Goal: Task Accomplishment & Management: Manage account settings

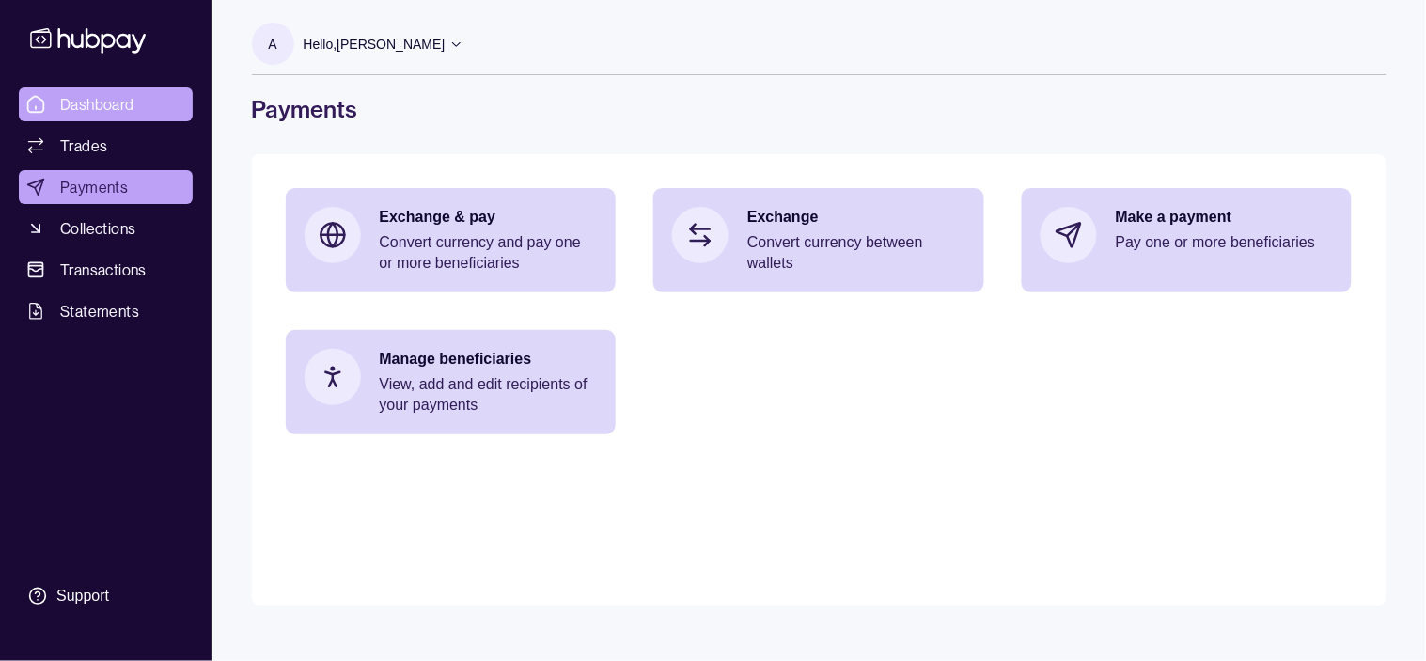
click at [102, 94] on span "Dashboard" at bounding box center [97, 104] width 74 height 23
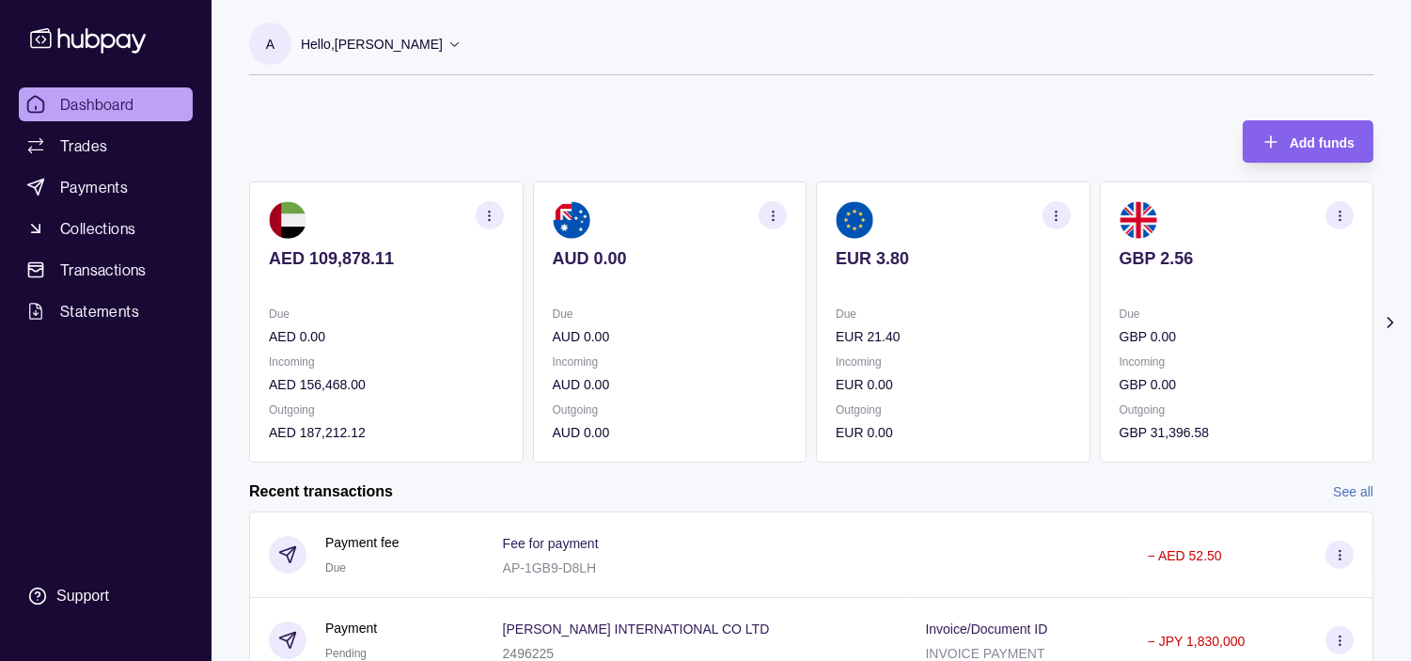
click at [430, 44] on p "Hello, [PERSON_NAME]" at bounding box center [372, 44] width 142 height 21
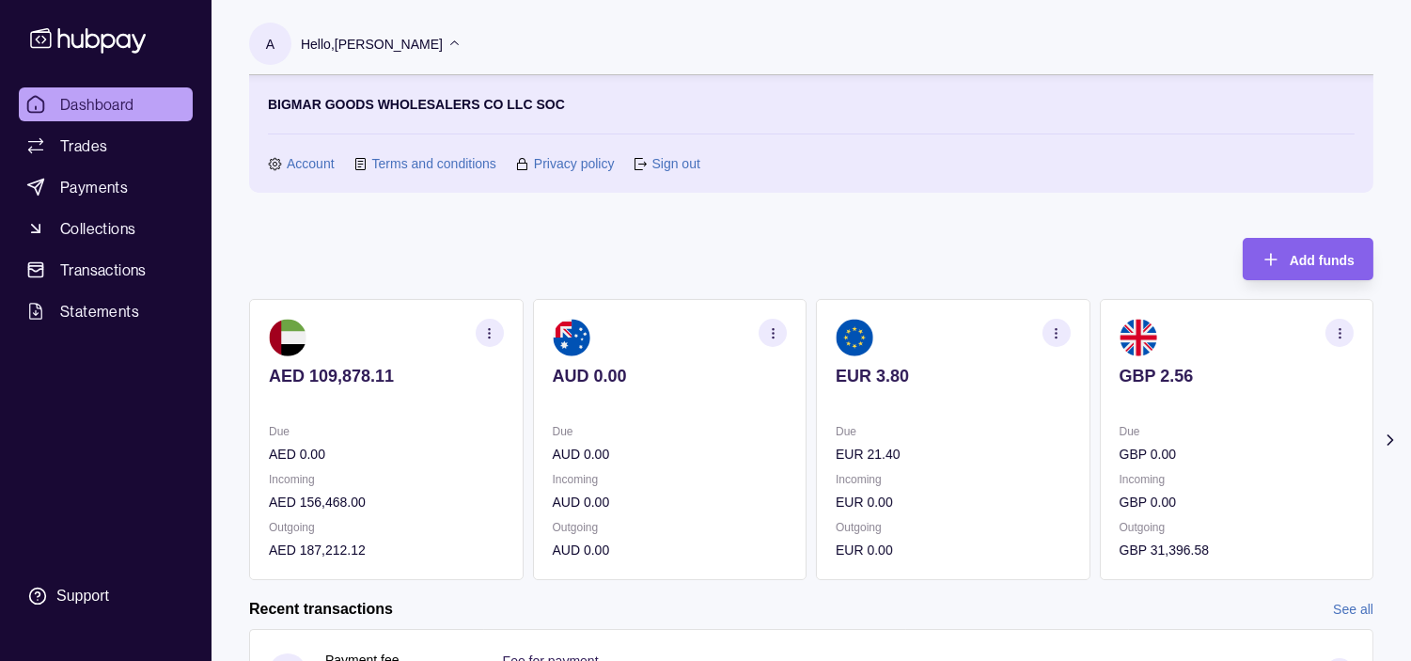
click at [1151, 399] on p at bounding box center [1237, 401] width 235 height 21
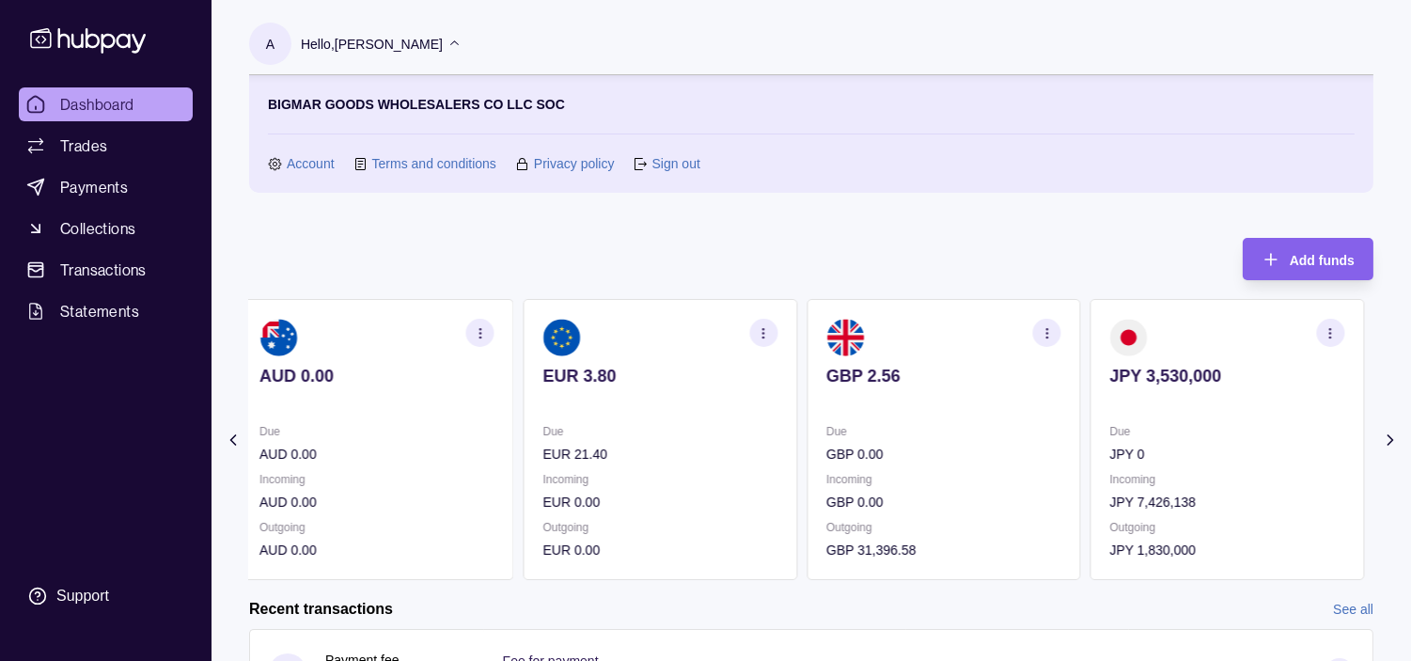
click at [1166, 393] on p at bounding box center [1227, 401] width 235 height 21
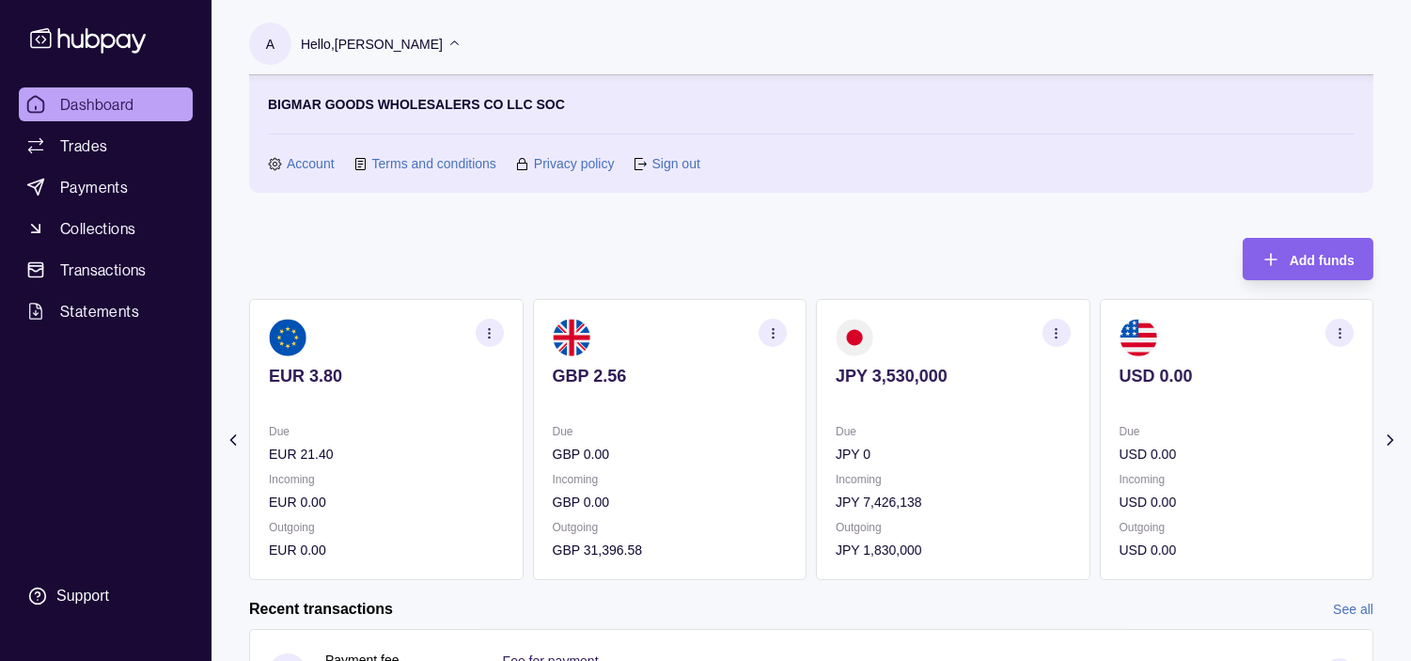
click at [1054, 334] on icon "button" at bounding box center [1056, 333] width 14 height 14
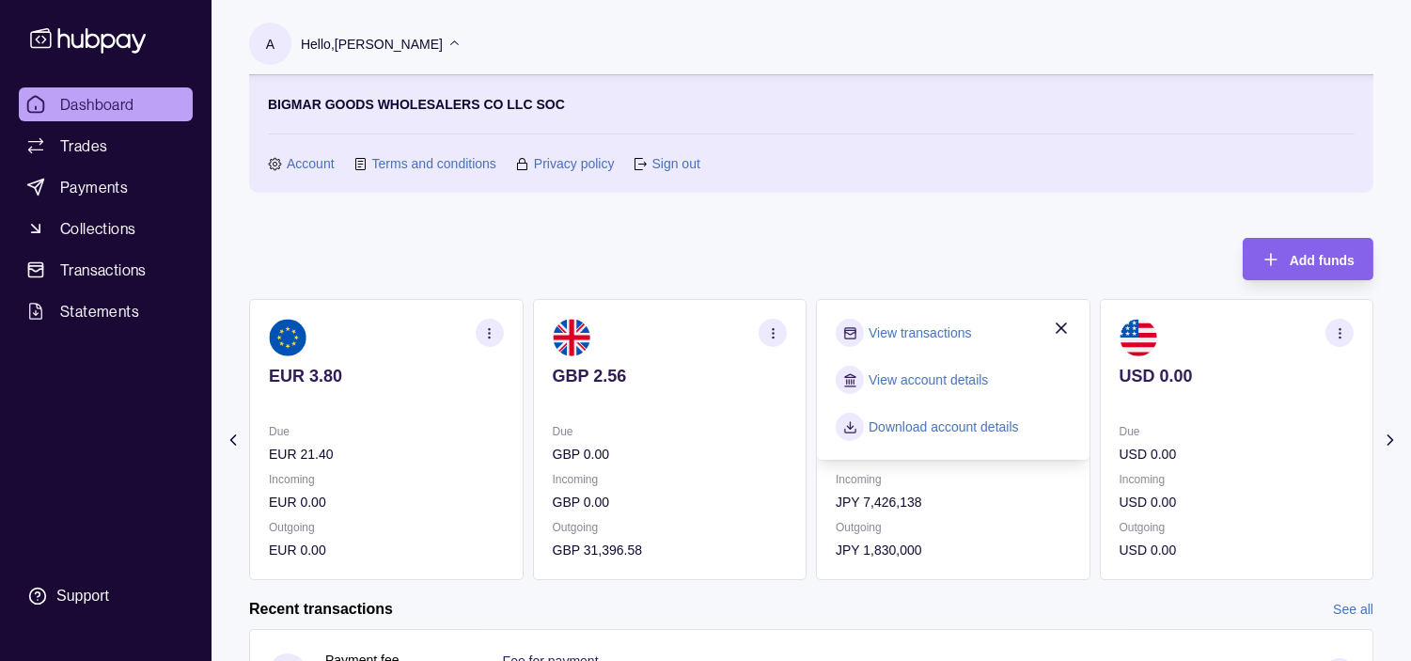
click at [945, 326] on link "View transactions" at bounding box center [920, 332] width 102 height 21
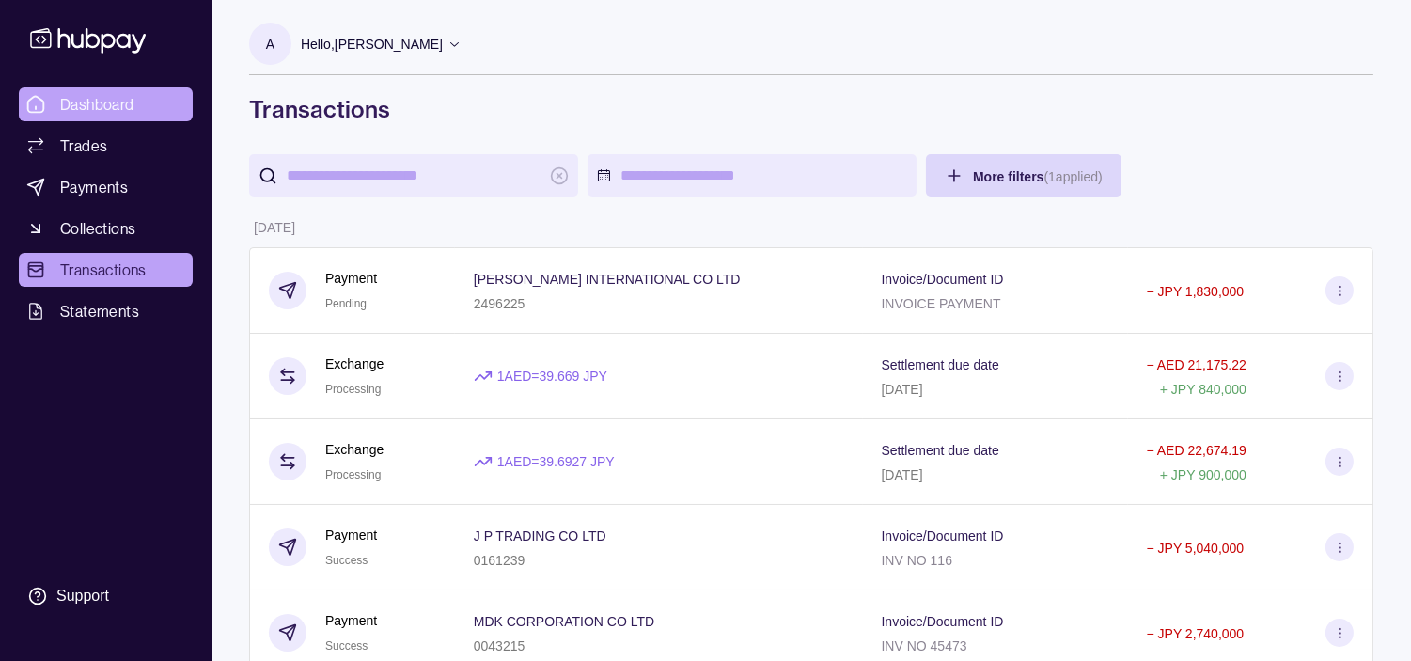
click at [114, 103] on span "Dashboard" at bounding box center [97, 104] width 74 height 23
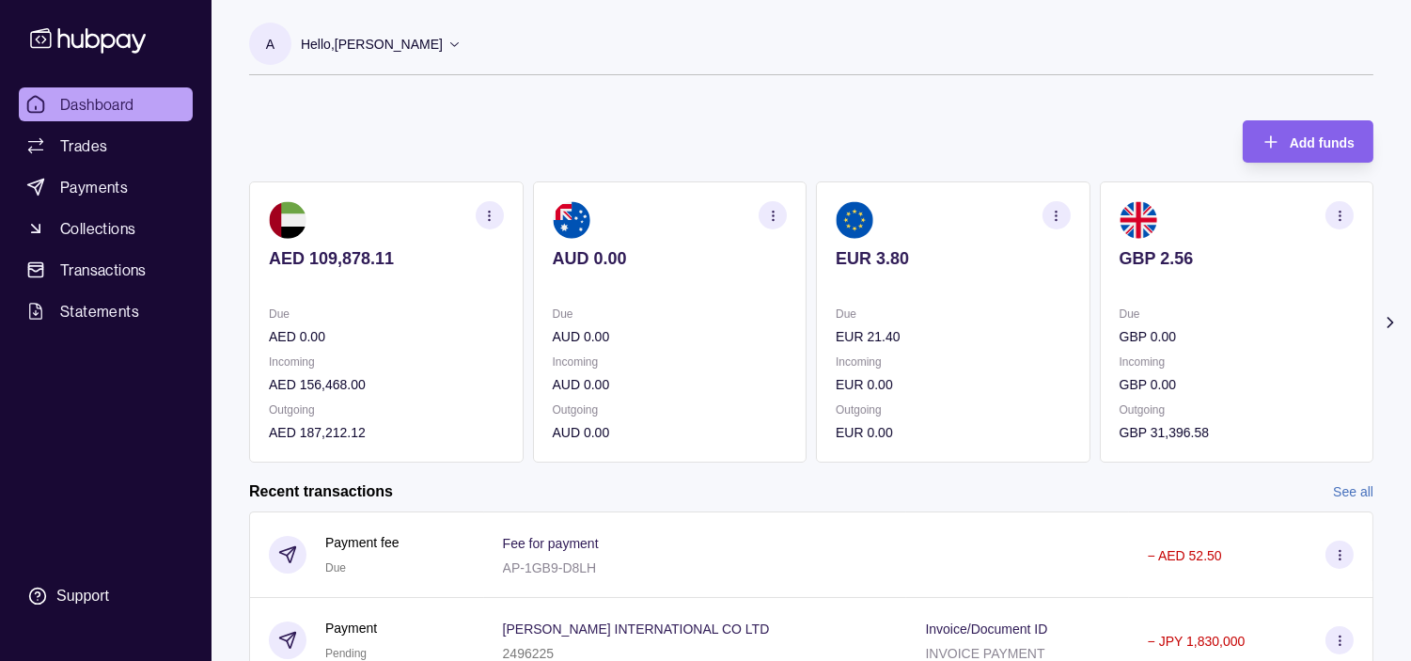
click at [784, 323] on div "AED 109,878.11 Due AED 0.00 Incoming AED 156,468.00 Outgoing AED 187,212.12 AUD…" at bounding box center [811, 321] width 1124 height 281
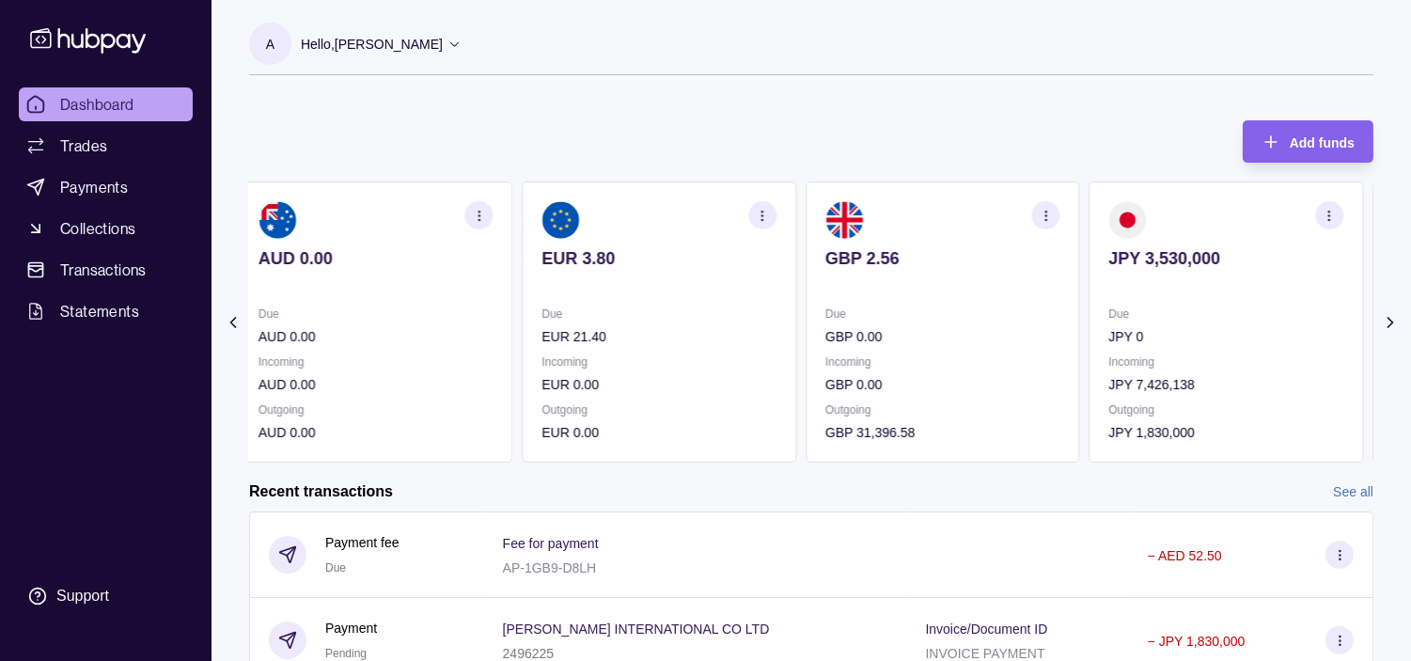
click at [825, 330] on p "GBP 0.00" at bounding box center [942, 336] width 235 height 21
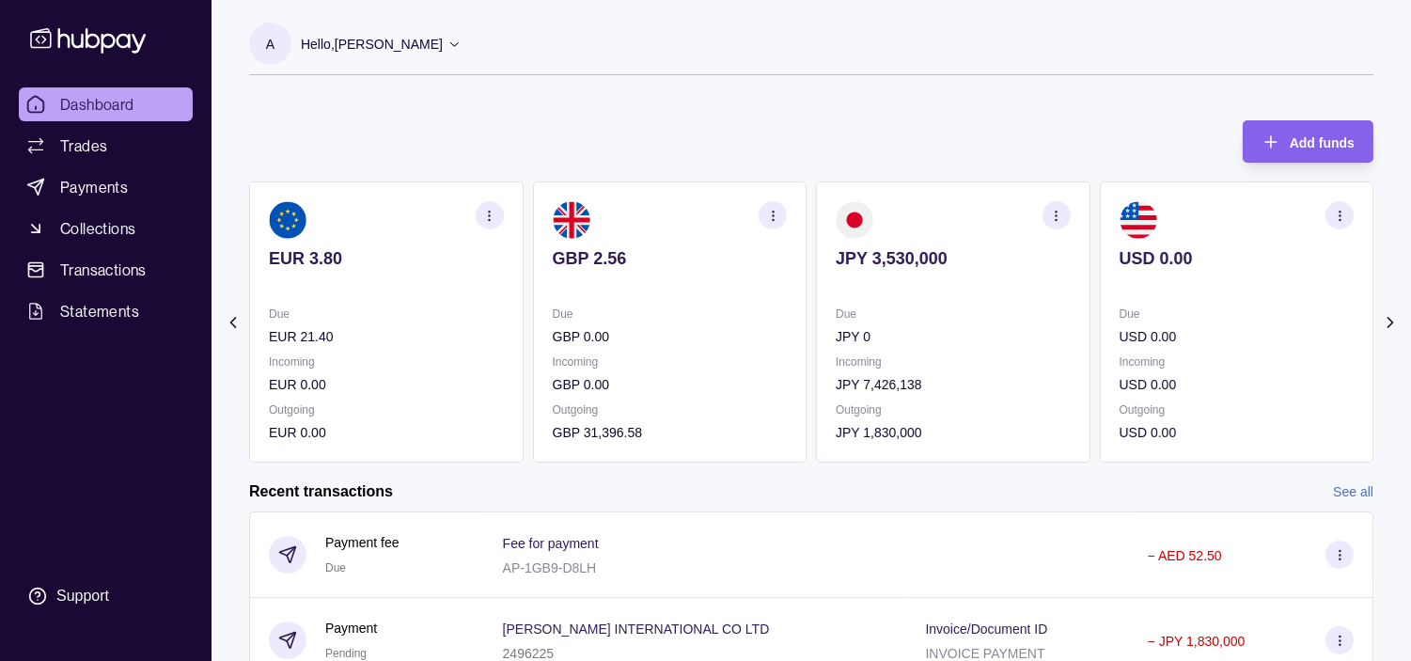
click at [836, 335] on p "JPY 0" at bounding box center [953, 336] width 235 height 21
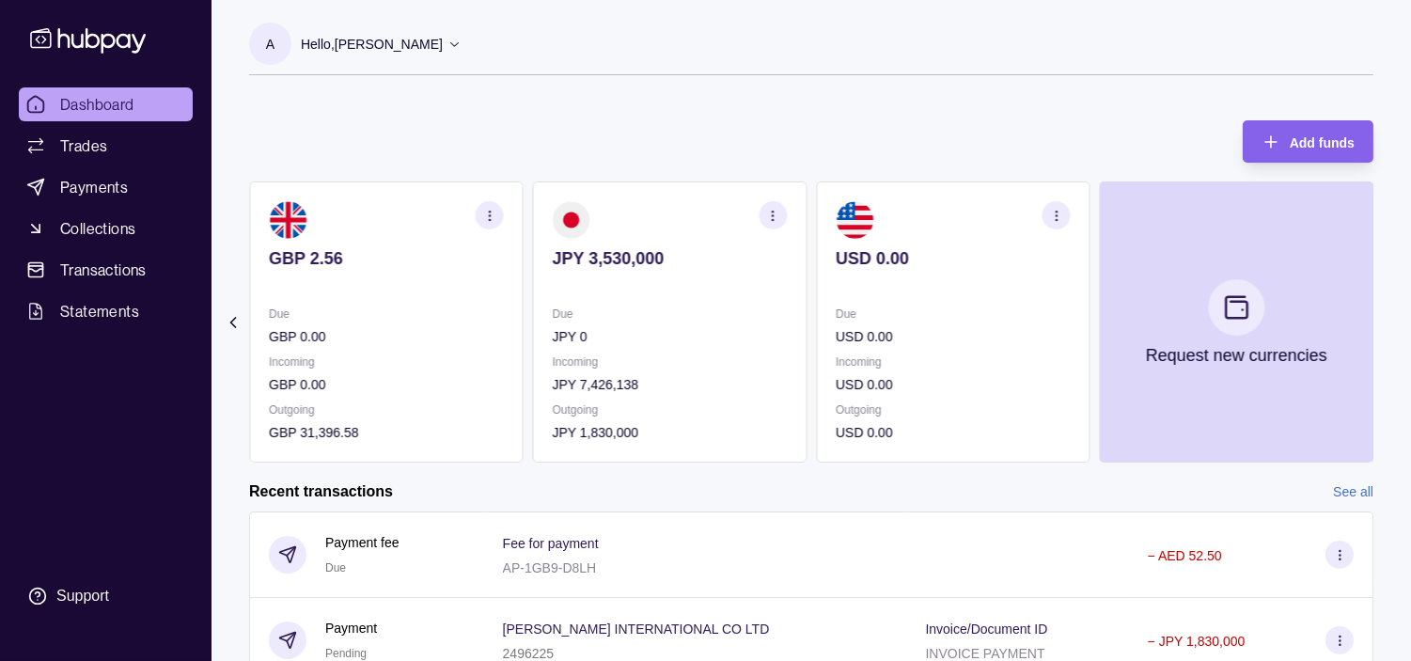
click at [788, 335] on p "JPY 0" at bounding box center [670, 336] width 235 height 21
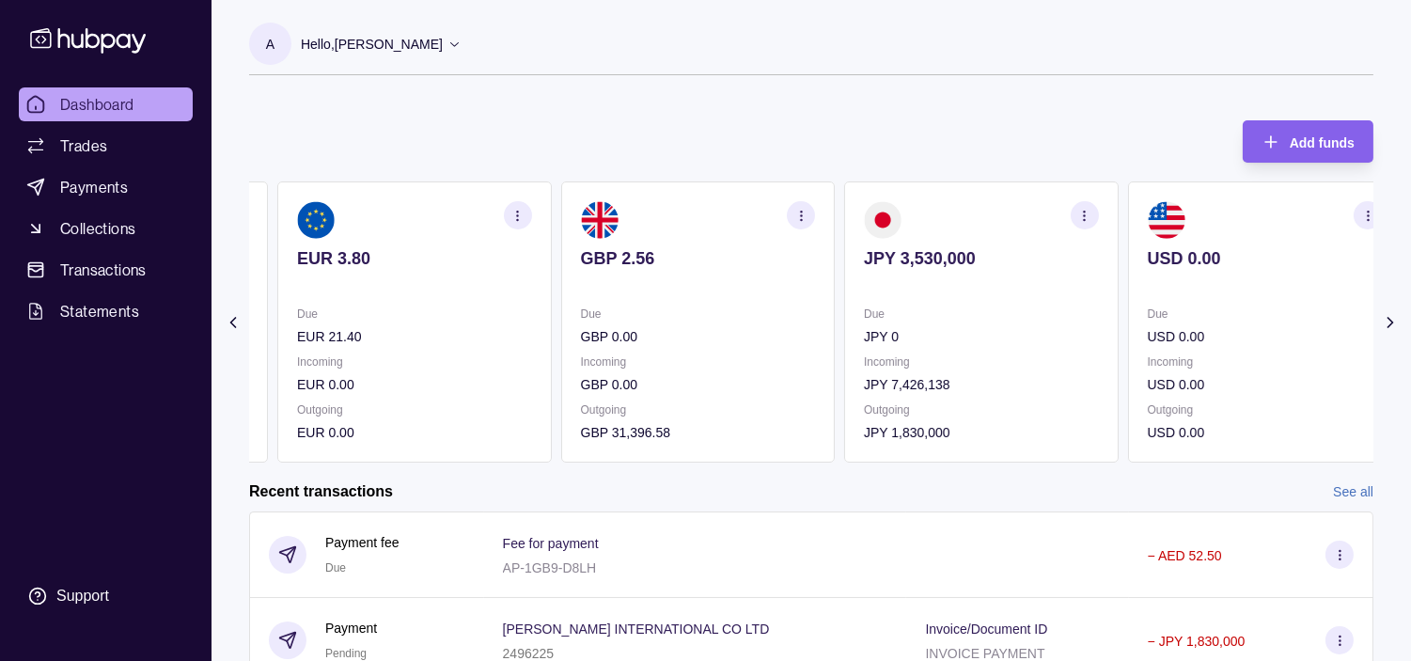
click at [785, 342] on p "GBP 0.00" at bounding box center [698, 336] width 235 height 21
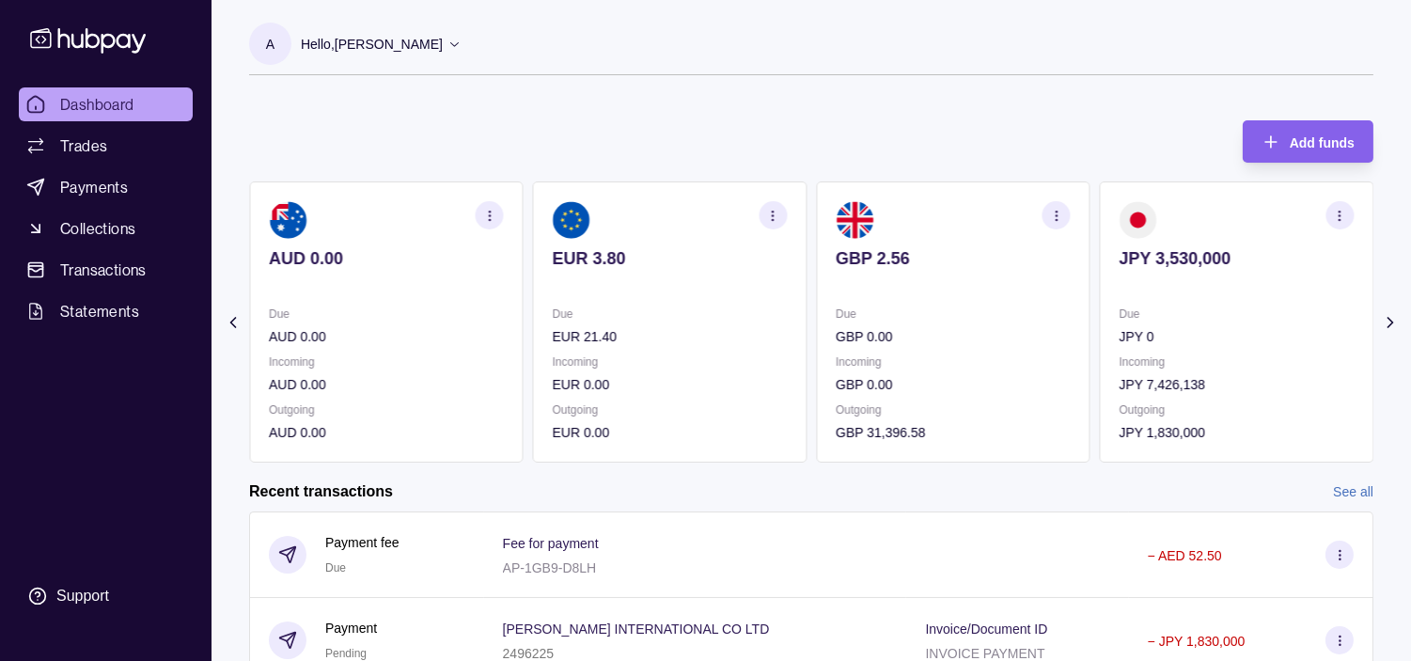
click at [748, 352] on p "Incoming" at bounding box center [670, 362] width 235 height 21
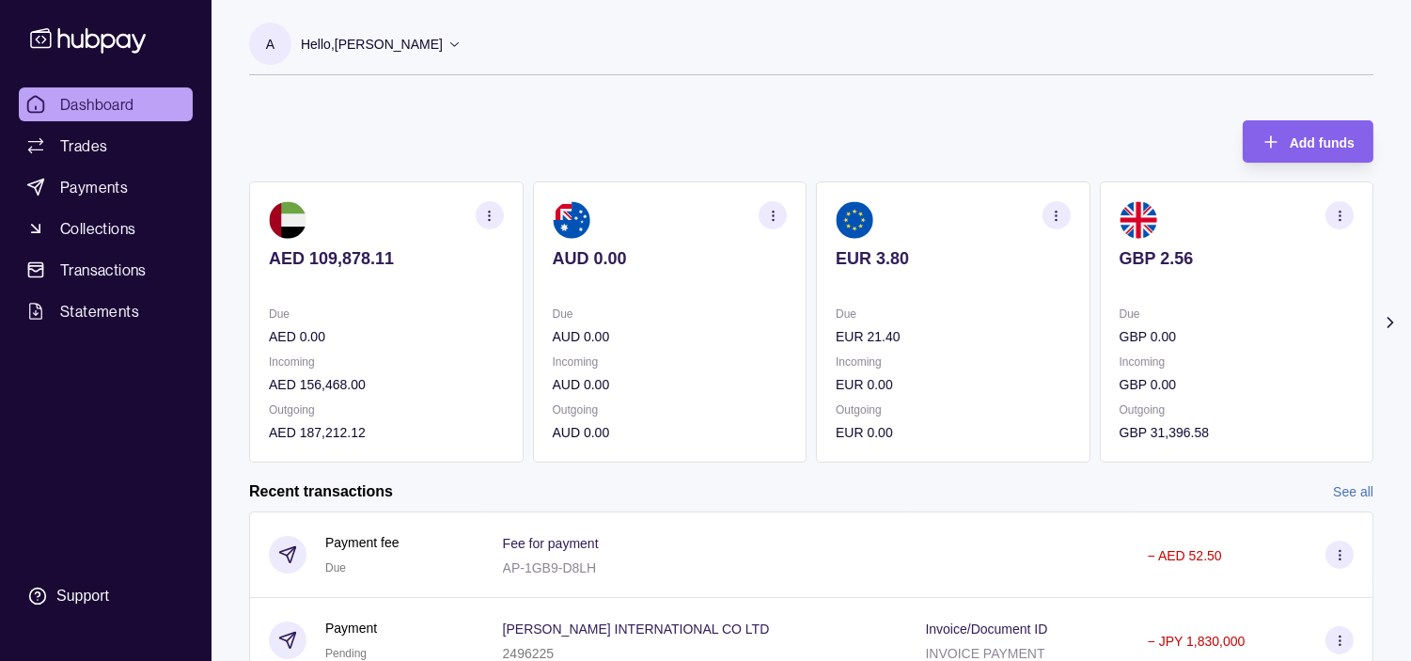
click at [750, 342] on p "AUD 0.00" at bounding box center [670, 336] width 235 height 21
click at [1169, 368] on p "Incoming" at bounding box center [1237, 362] width 235 height 21
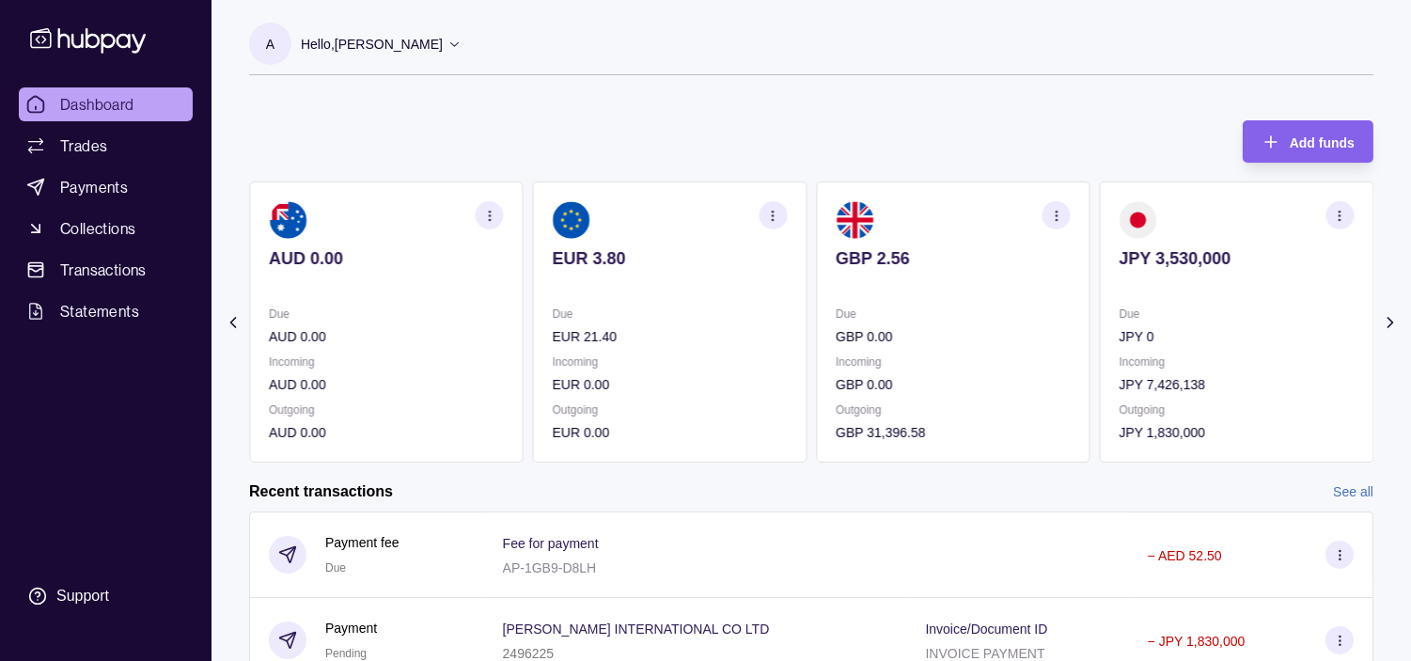
click at [1120, 334] on p "JPY 0" at bounding box center [1237, 336] width 235 height 21
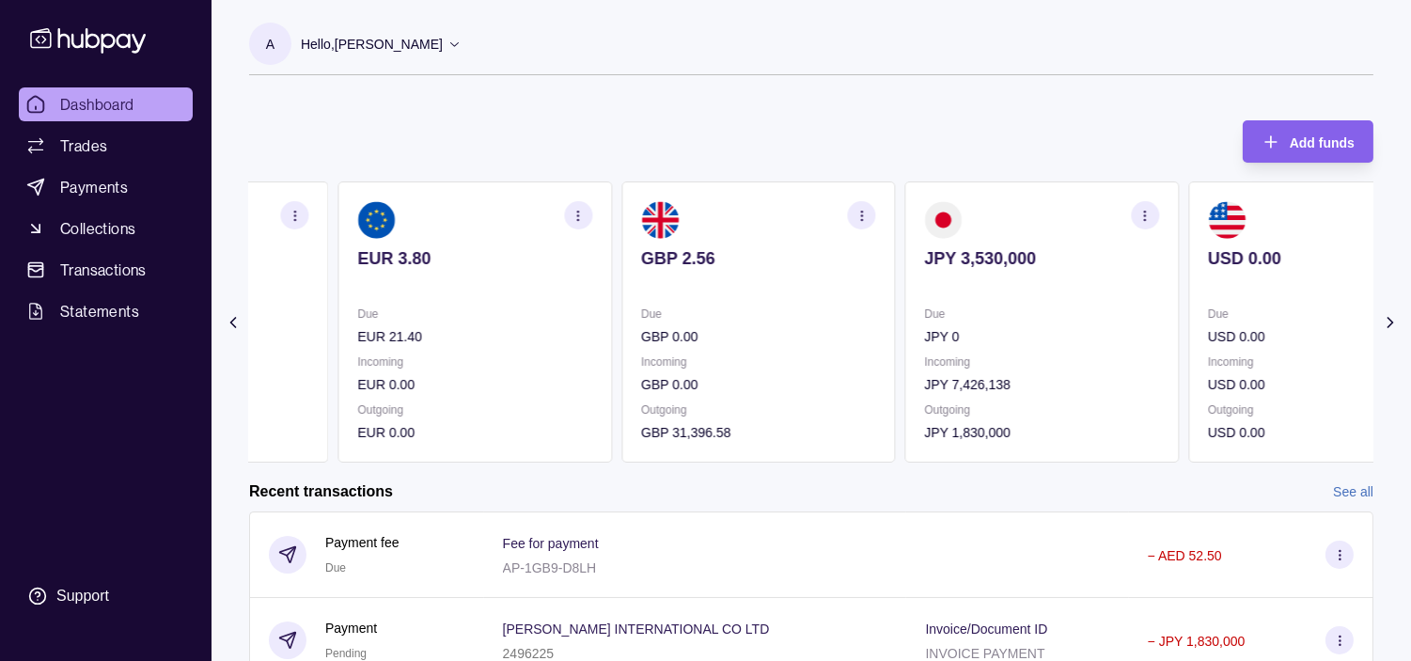
click at [642, 279] on section "GBP 2.56 Due GBP 0.00 Incoming GBP 0.00 Outgoing GBP 31,396.58" at bounding box center [758, 321] width 274 height 281
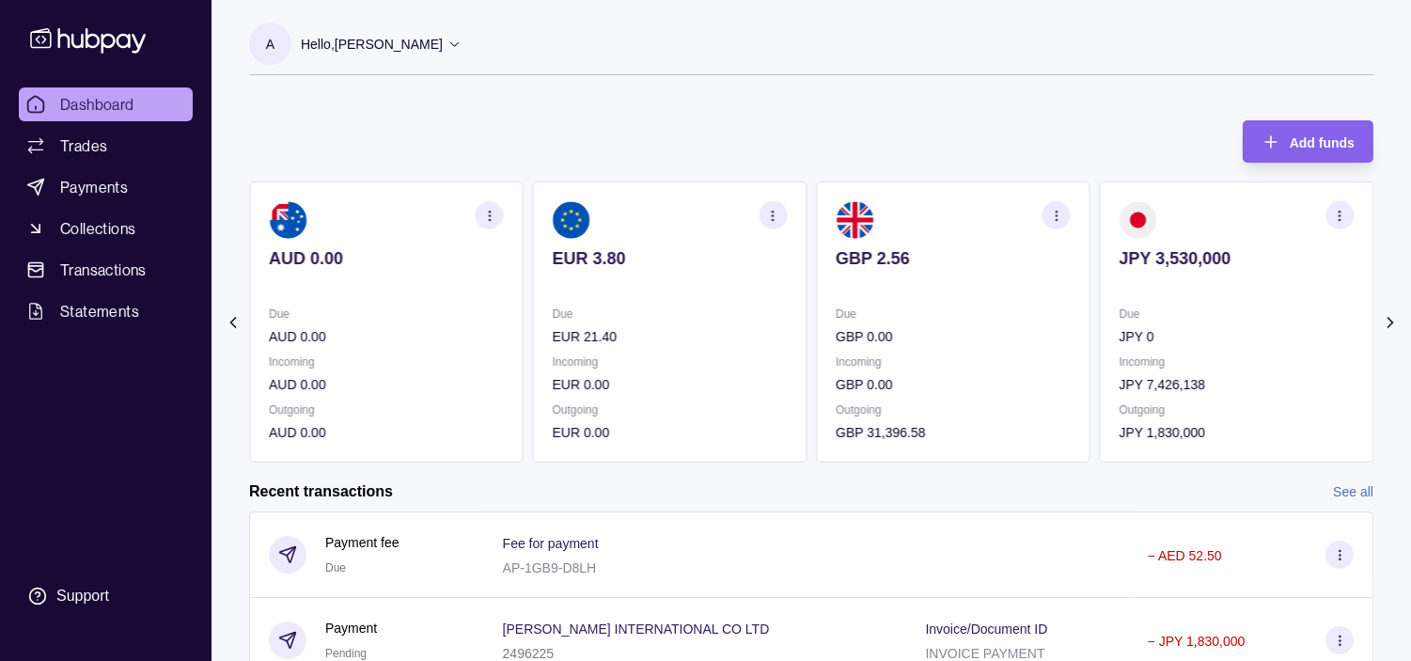
click at [719, 291] on section "EUR 3.80 Due EUR 21.40 Incoming EUR 0.00 Outgoing EUR 0.00" at bounding box center [670, 321] width 274 height 281
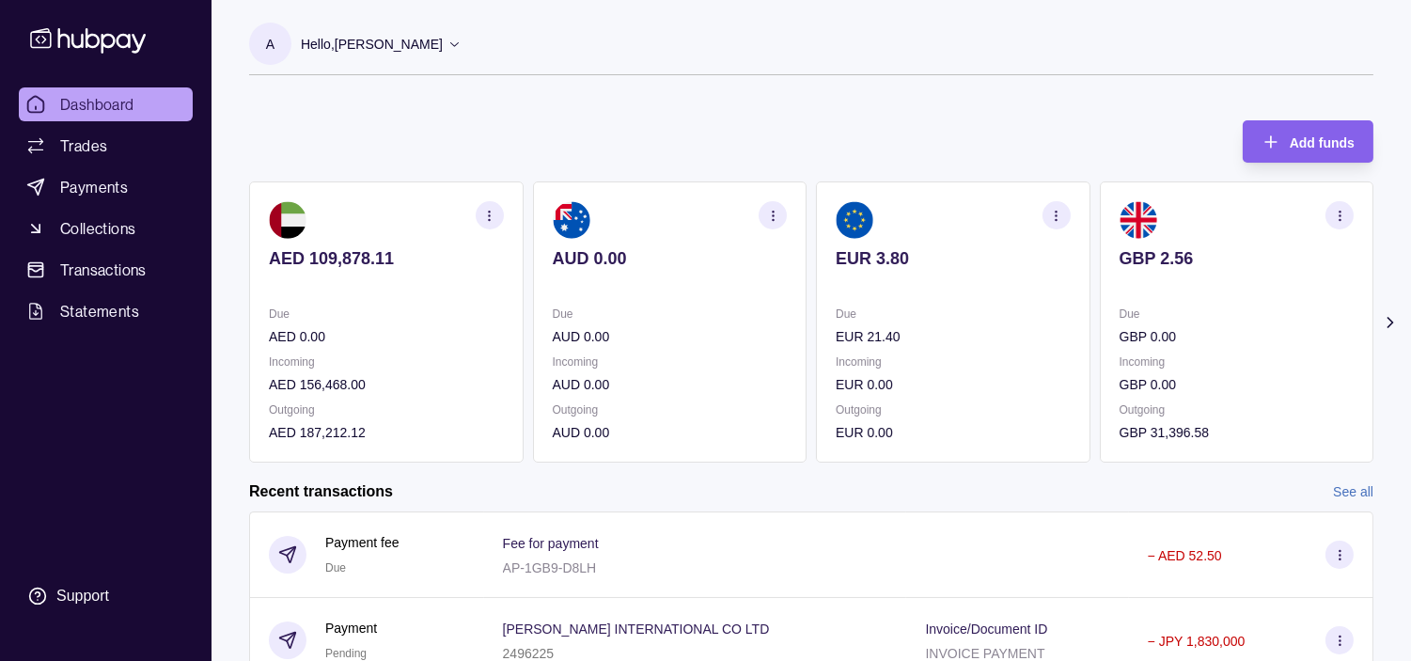
click at [1349, 213] on section "button" at bounding box center [1339, 215] width 28 height 28
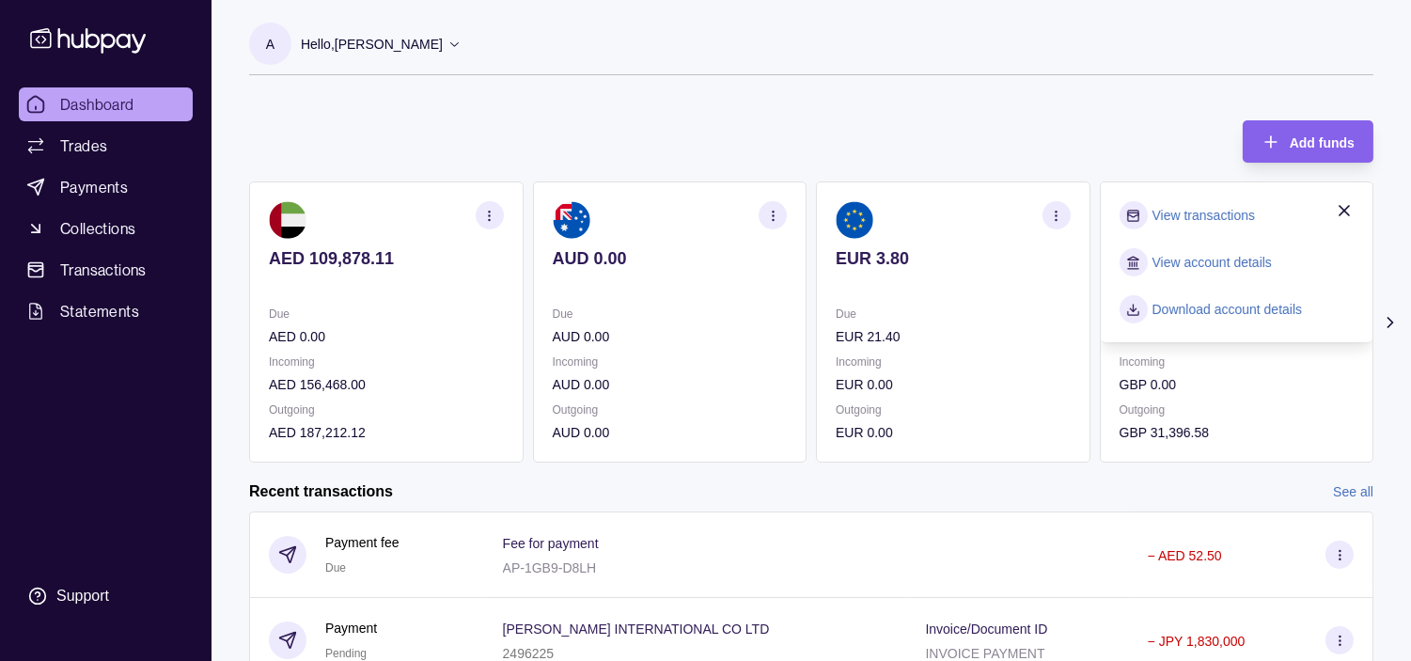
click at [1227, 219] on link "View transactions" at bounding box center [1203, 215] width 102 height 21
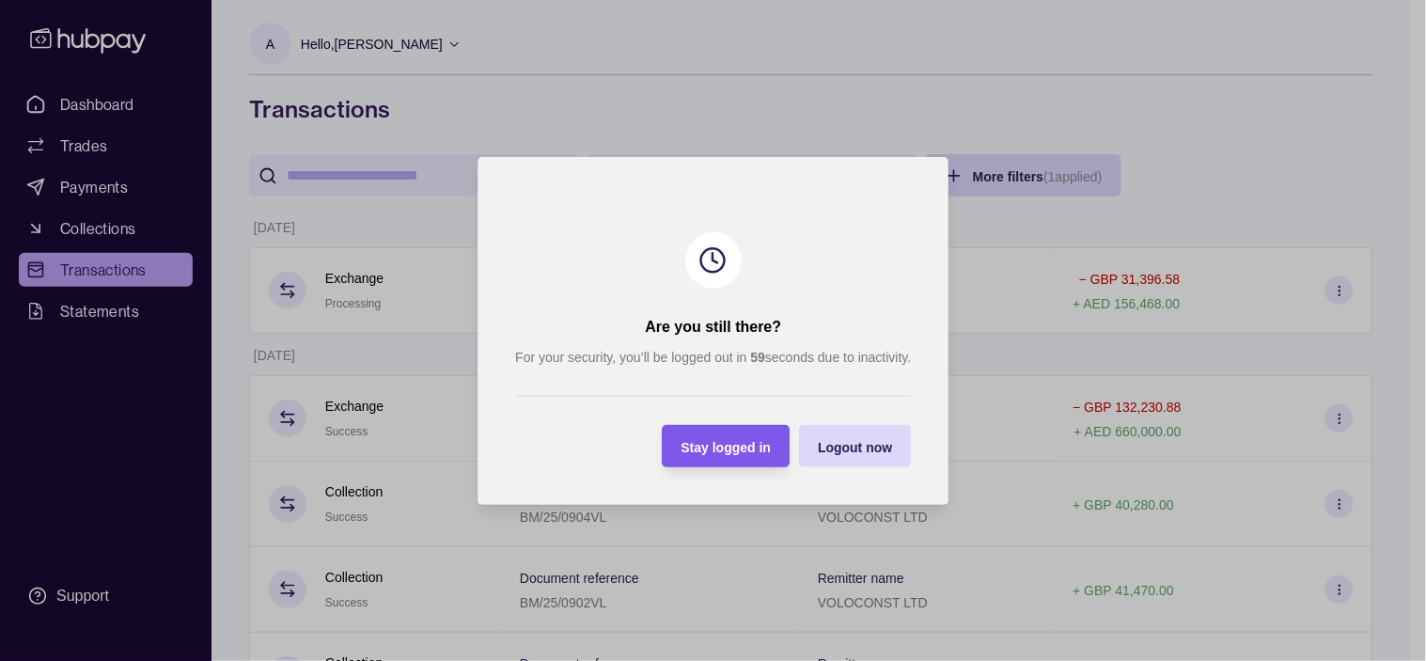
click at [739, 440] on span "Stay logged in" at bounding box center [726, 446] width 90 height 15
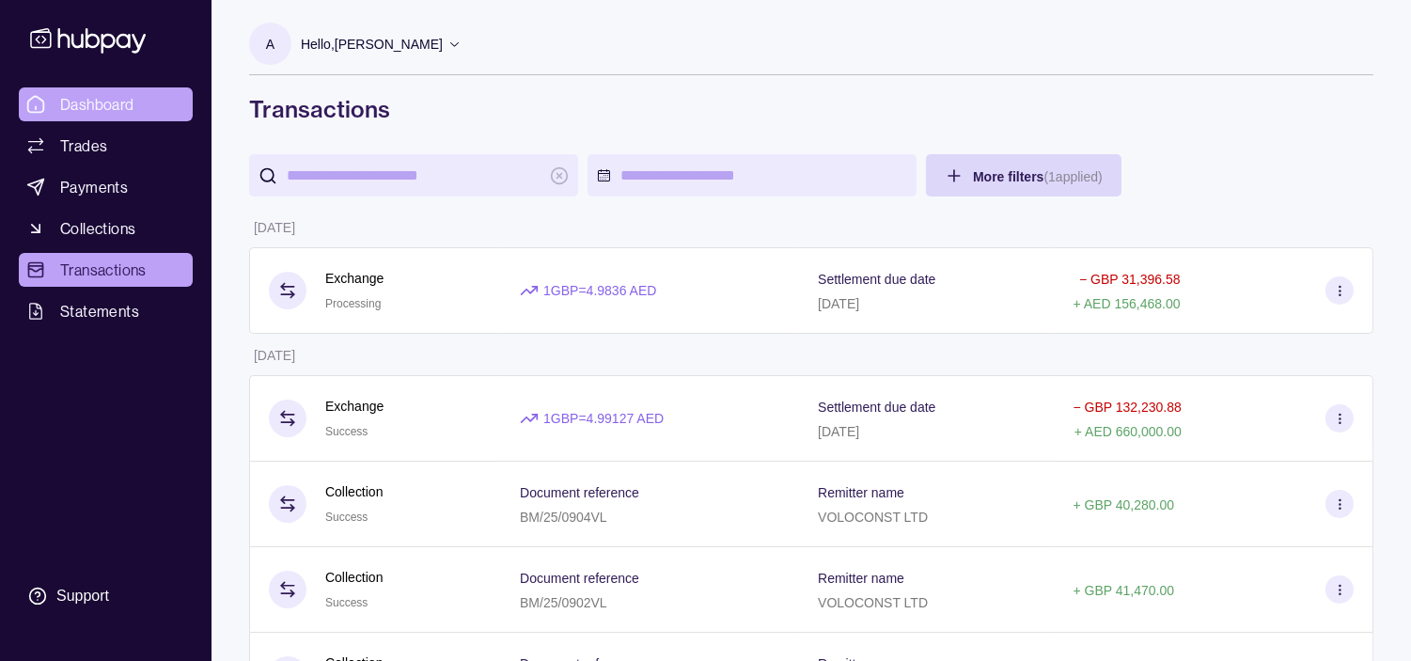
click at [86, 93] on span "Dashboard" at bounding box center [97, 104] width 74 height 23
